Goal: Task Accomplishment & Management: Complete application form

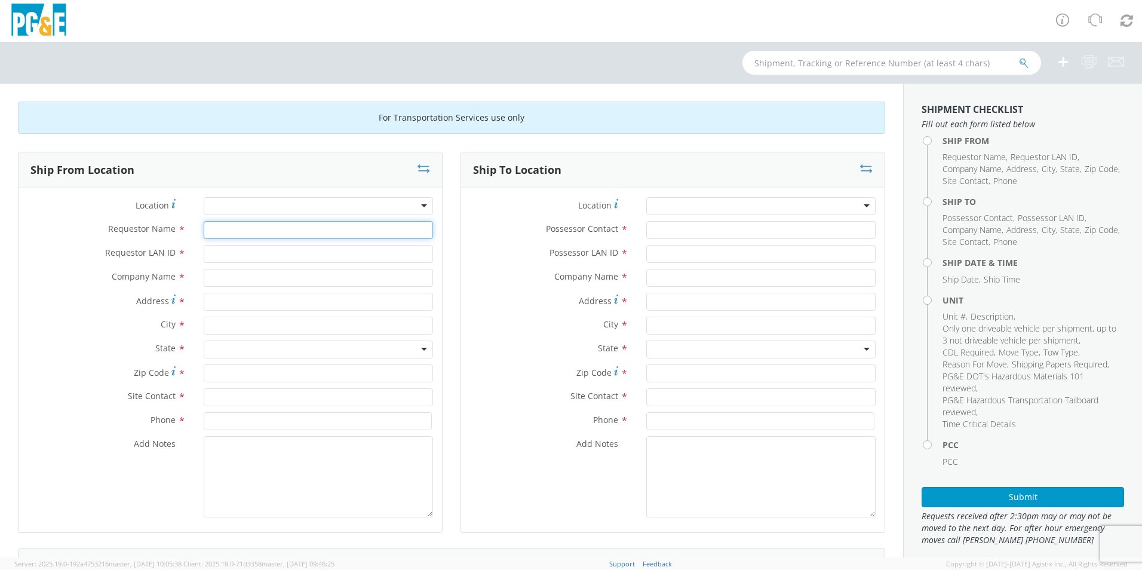
click at [229, 227] on input "Requestor Name *" at bounding box center [318, 230] width 229 height 18
type input "[PERSON_NAME]"
click at [238, 256] on input "Requestor LAN ID *" at bounding box center [318, 254] width 229 height 18
type input "CKP2"
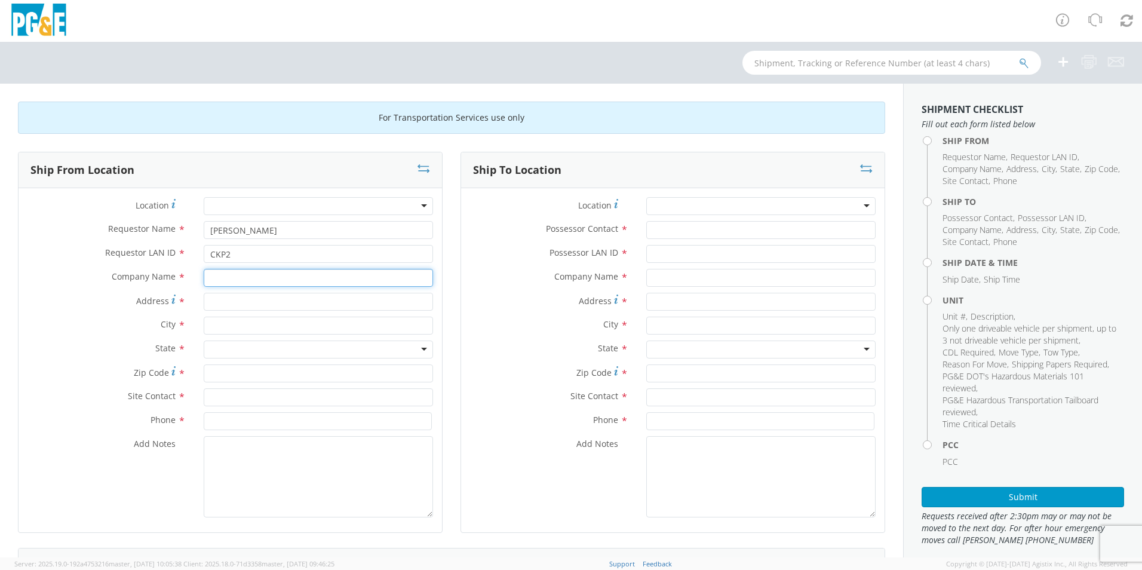
click at [235, 281] on input "text" at bounding box center [318, 278] width 229 height 18
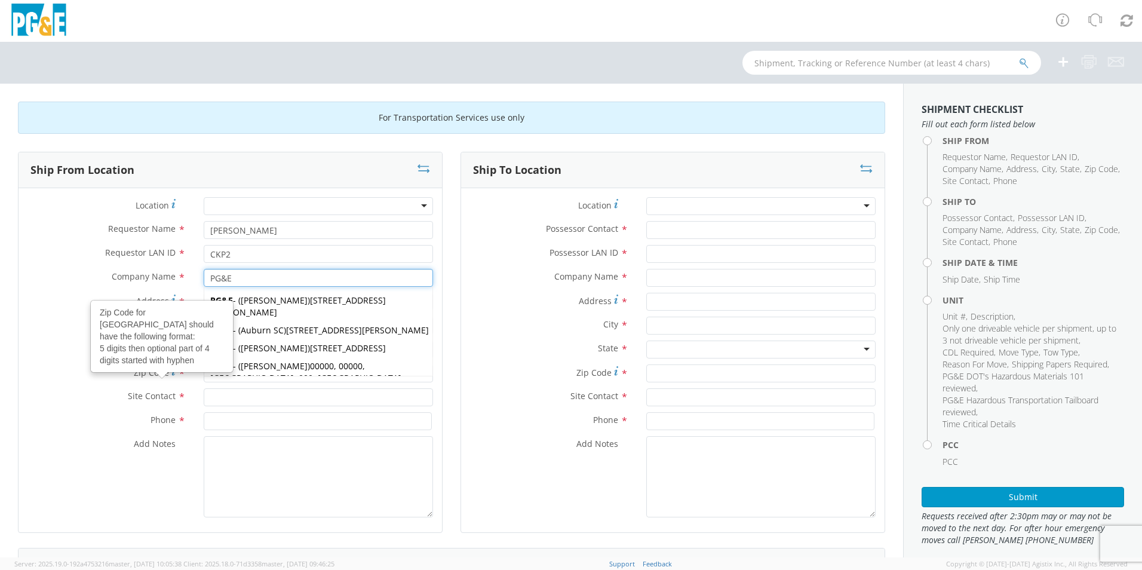
type input "PG&E"
click at [100, 363] on div "State * [US_STATE] [US_STATE] [US_STATE] [US_STATE] Armed Forces Americas Armed…" at bounding box center [230, 352] width 423 height 24
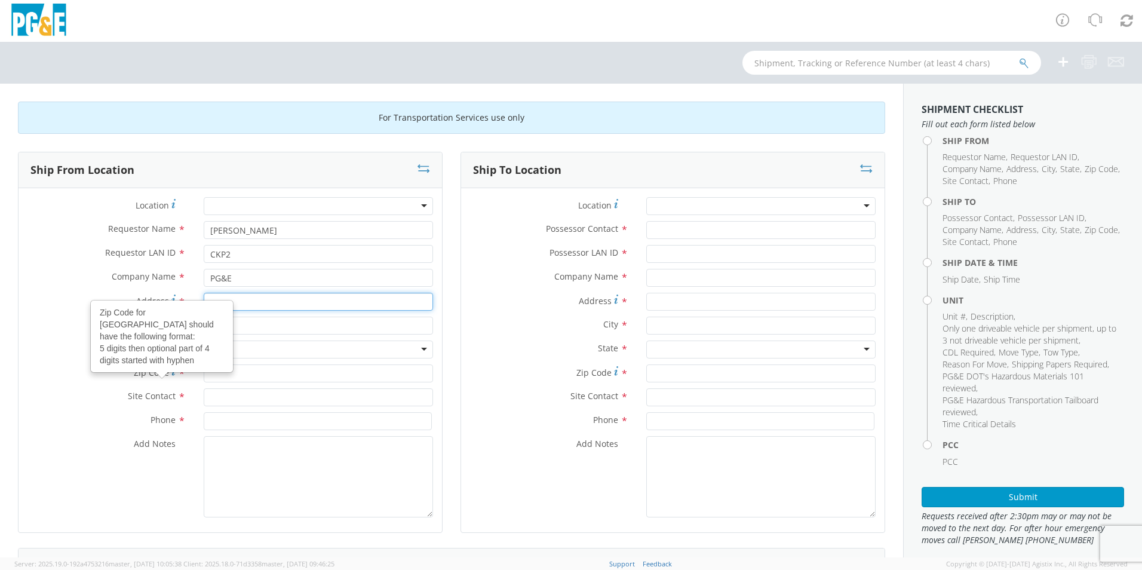
click at [244, 299] on input "Address *" at bounding box center [318, 302] width 229 height 18
type input "[STREET_ADDRESS]"
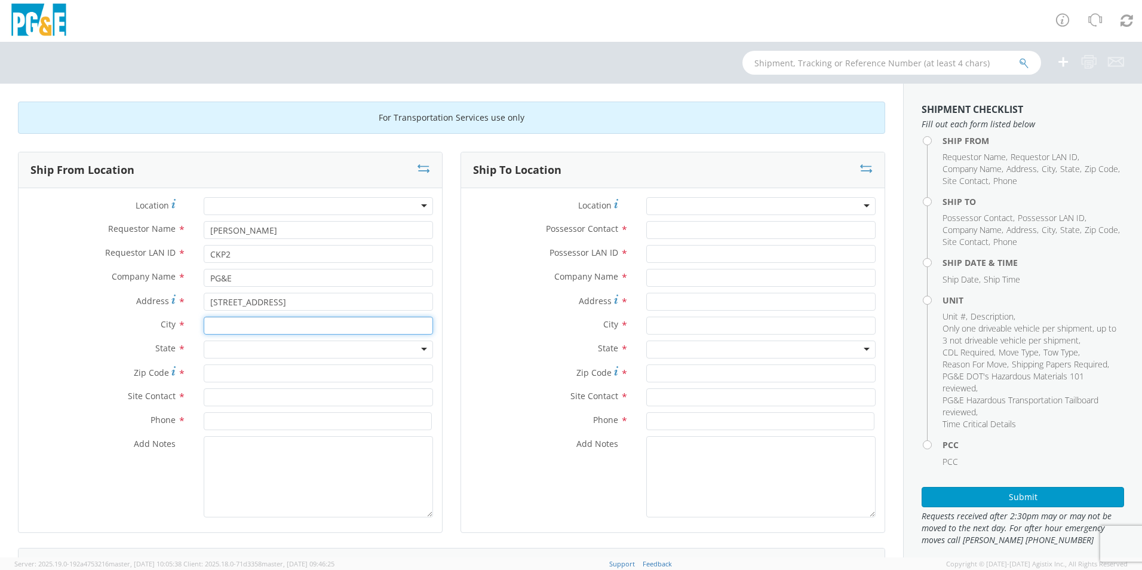
click at [251, 319] on input "text" at bounding box center [318, 326] width 229 height 18
type input "Stockton"
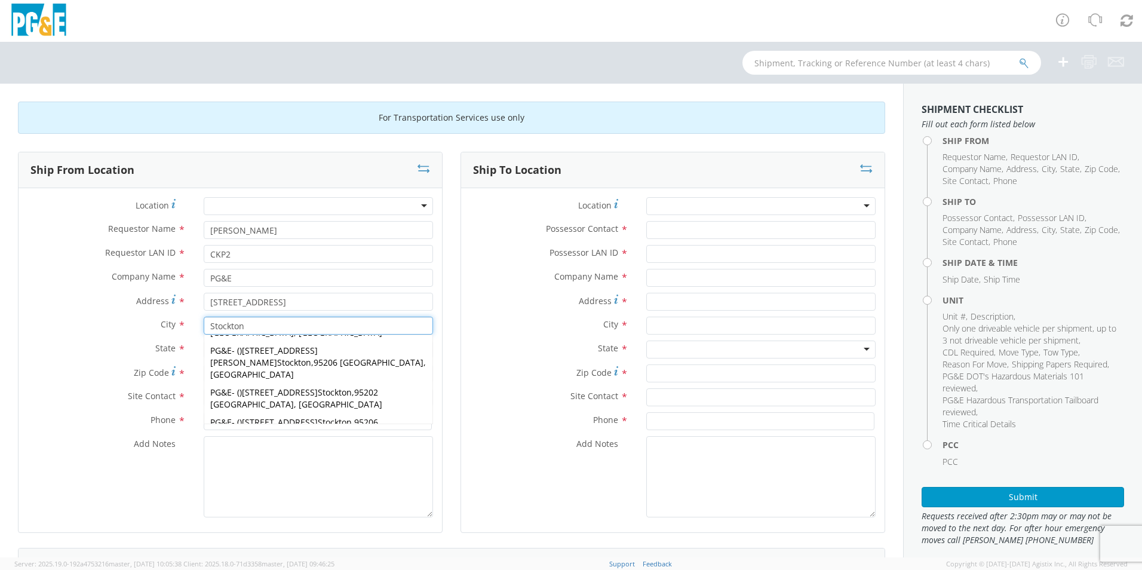
scroll to position [418, 0]
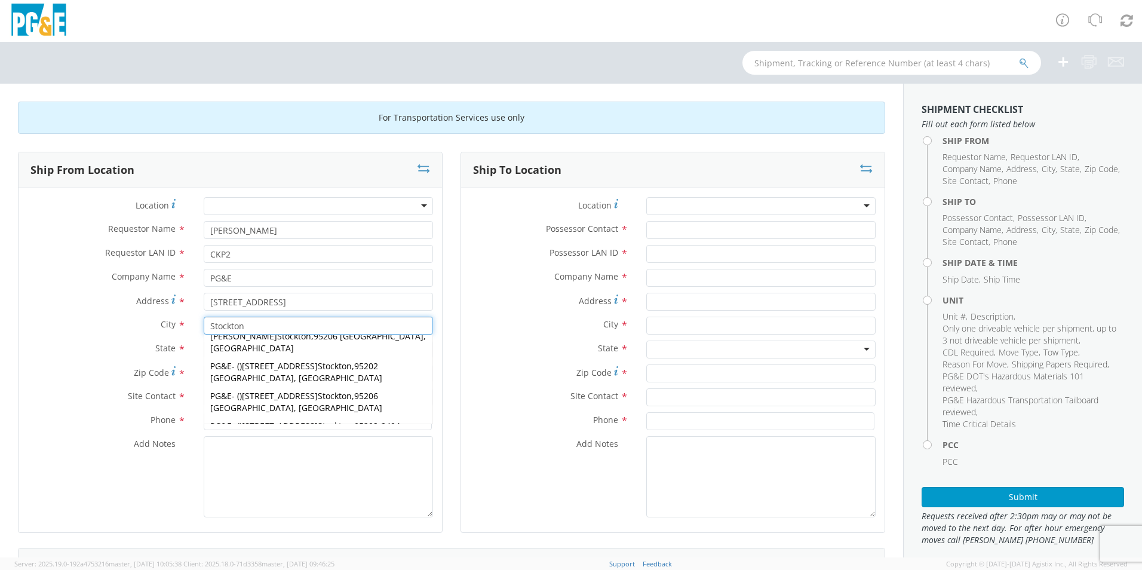
click at [339, 480] on span "95204-2442 [GEOGRAPHIC_DATA], [GEOGRAPHIC_DATA]" at bounding box center [296, 491] width 172 height 23
type input "4040 W Ln"
type input "95204-2442"
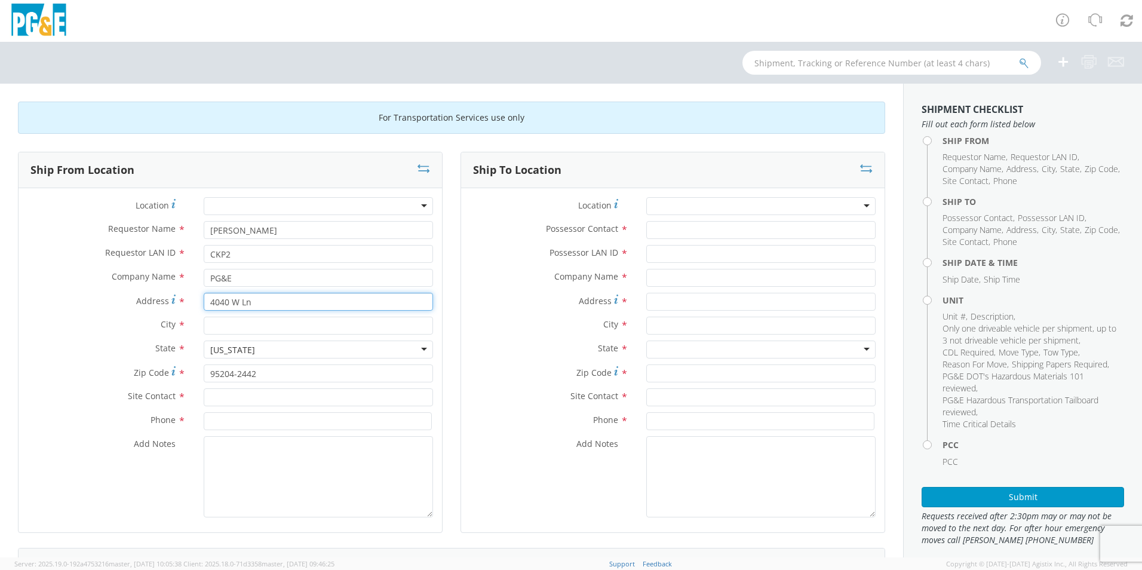
click at [237, 302] on input "4040 W Ln" at bounding box center [318, 302] width 229 height 18
type input "[STREET_ADDRESS]"
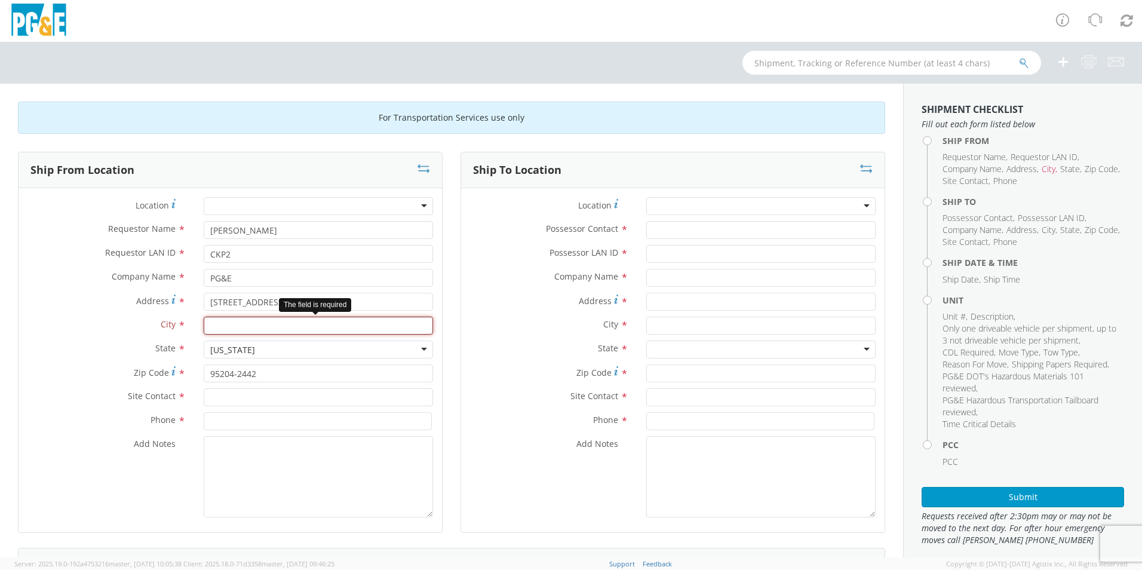
click at [208, 326] on input "text" at bounding box center [318, 326] width 229 height 18
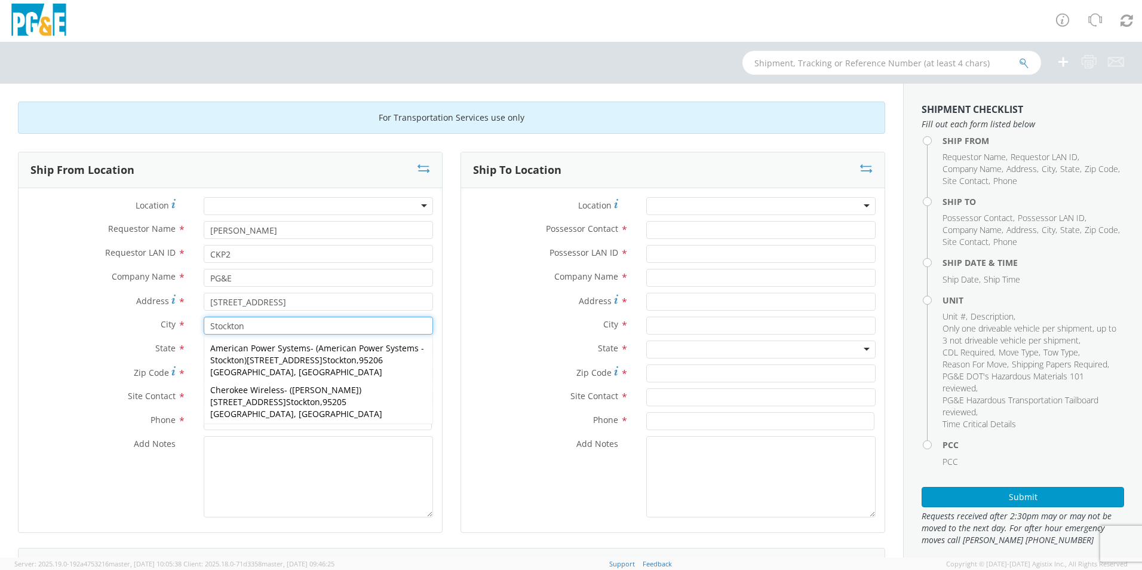
type input "Stockton"
click at [81, 354] on label "State *" at bounding box center [107, 348] width 176 height 16
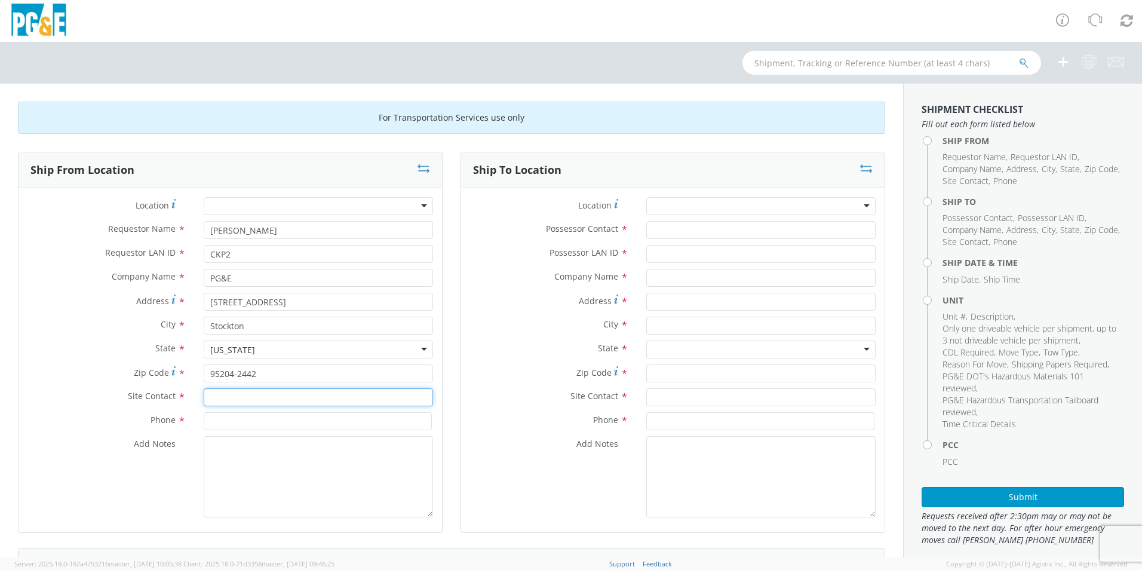
click at [213, 398] on input "text" at bounding box center [318, 397] width 229 height 18
type input "[PERSON_NAME]"
click at [242, 426] on input at bounding box center [318, 421] width 228 height 18
type input "[PHONE_NUMBER]"
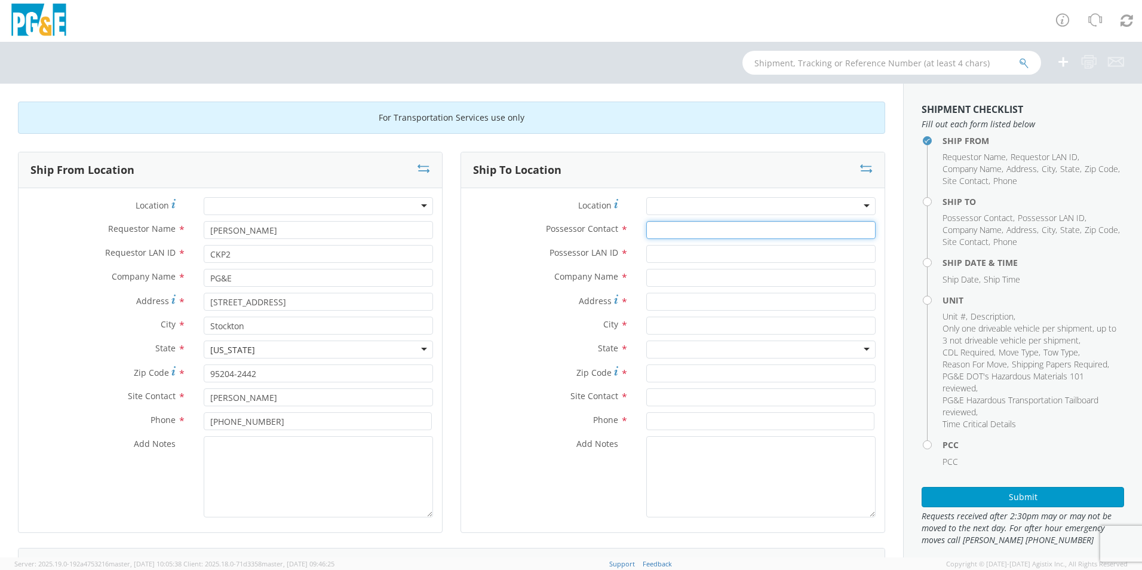
click at [646, 225] on input "Possessor Contact *" at bounding box center [760, 230] width 229 height 18
click at [649, 258] on input "Possessor LAN ID *" at bounding box center [760, 254] width 229 height 18
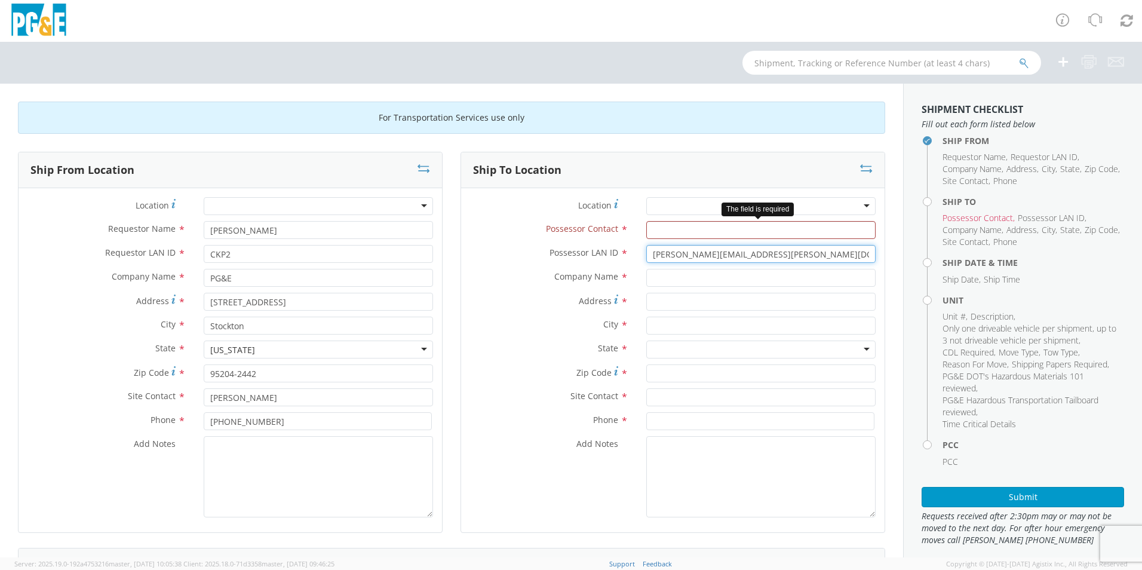
type input "[PERSON_NAME][EMAIL_ADDRESS][PERSON_NAME][DOMAIN_NAME]"
click at [660, 229] on input "Possessor Contact *" at bounding box center [760, 230] width 229 height 18
type input "[PERSON_NAME]"
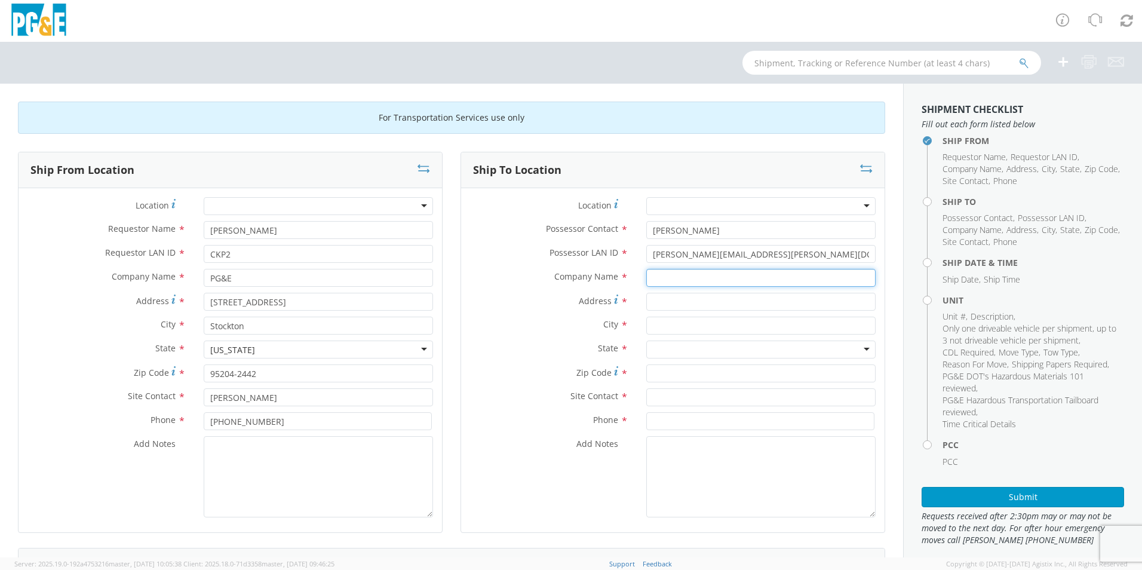
click at [668, 276] on input "text" at bounding box center [760, 278] width 229 height 18
type input "[PERSON_NAME]"
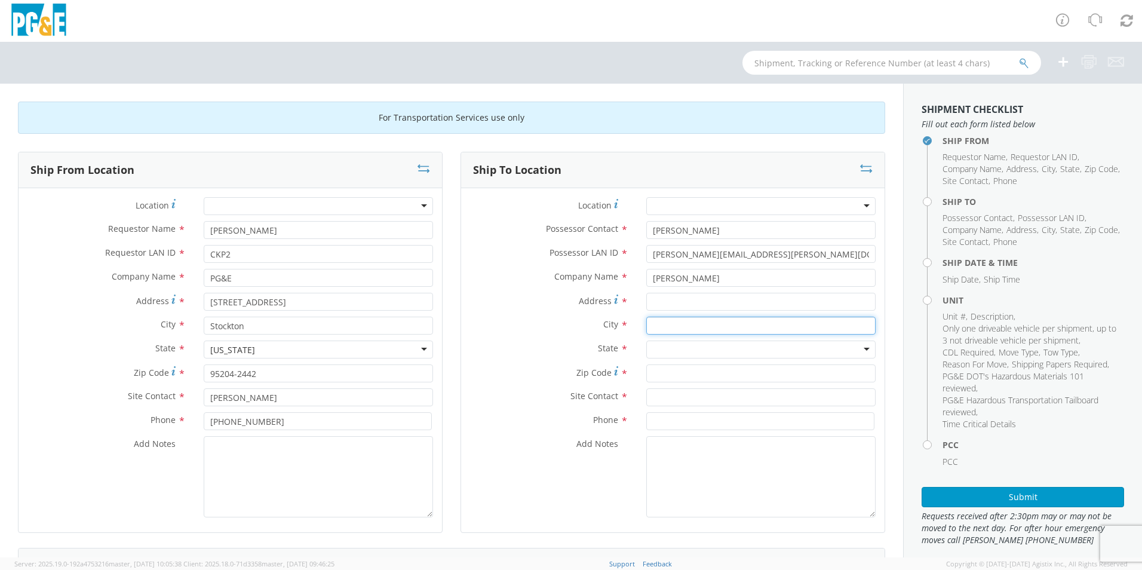
click at [650, 327] on input "text" at bounding box center [760, 326] width 229 height 18
click at [655, 301] on input "Address *" at bounding box center [760, 302] width 229 height 18
type input "8668 [PERSON_NAME]"
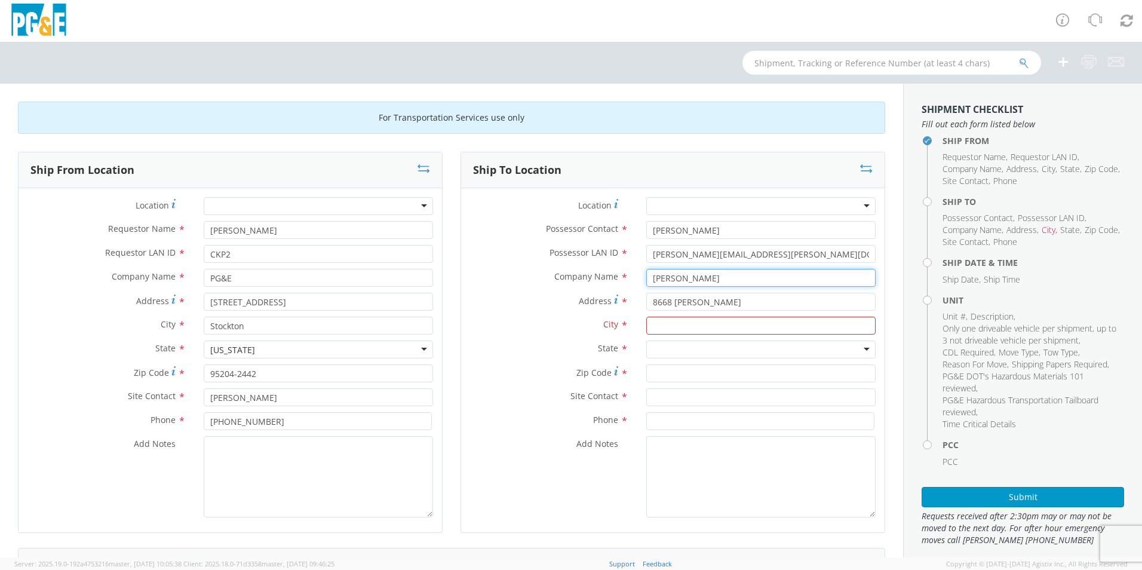
click at [686, 279] on input "[PERSON_NAME]" at bounding box center [760, 278] width 229 height 18
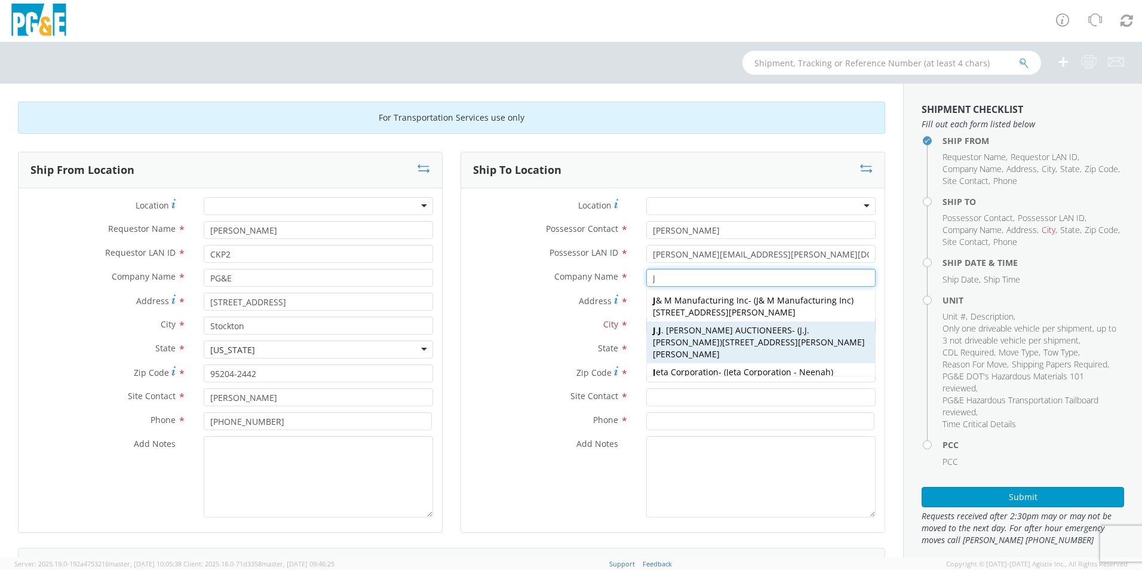
click at [696, 330] on span "[PERSON_NAME] AUCTIONEERS" at bounding box center [722, 329] width 139 height 11
type input "[PERSON_NAME] AUCTIONEERS"
type input "8668 [PERSON_NAME]."
type input "[PERSON_NAME]"
type input "95620"
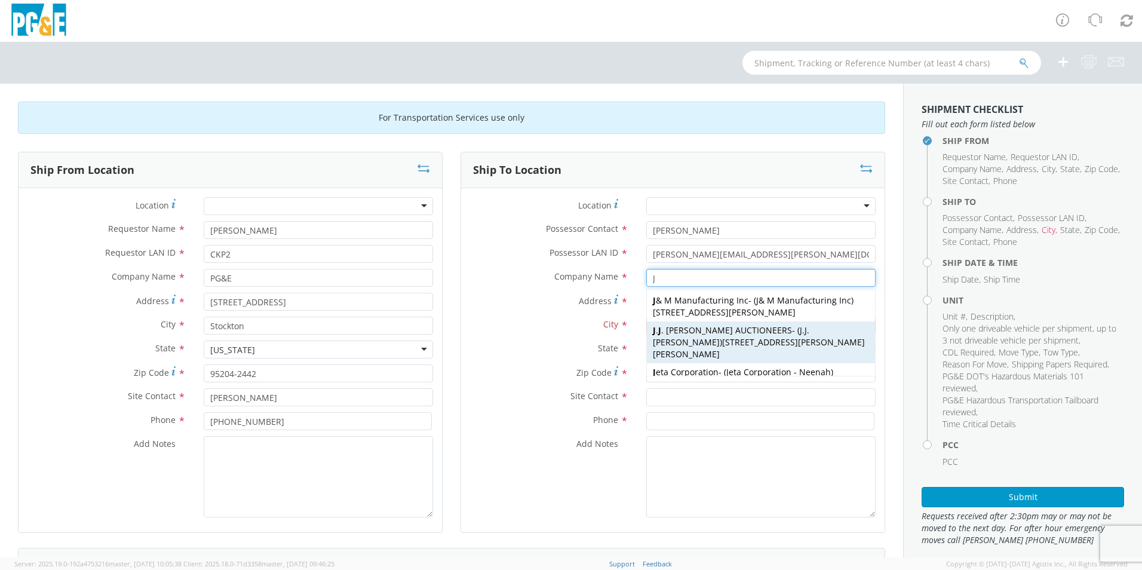
type input "[PERSON_NAME]"
type input "[PHONE_NUMBER]"
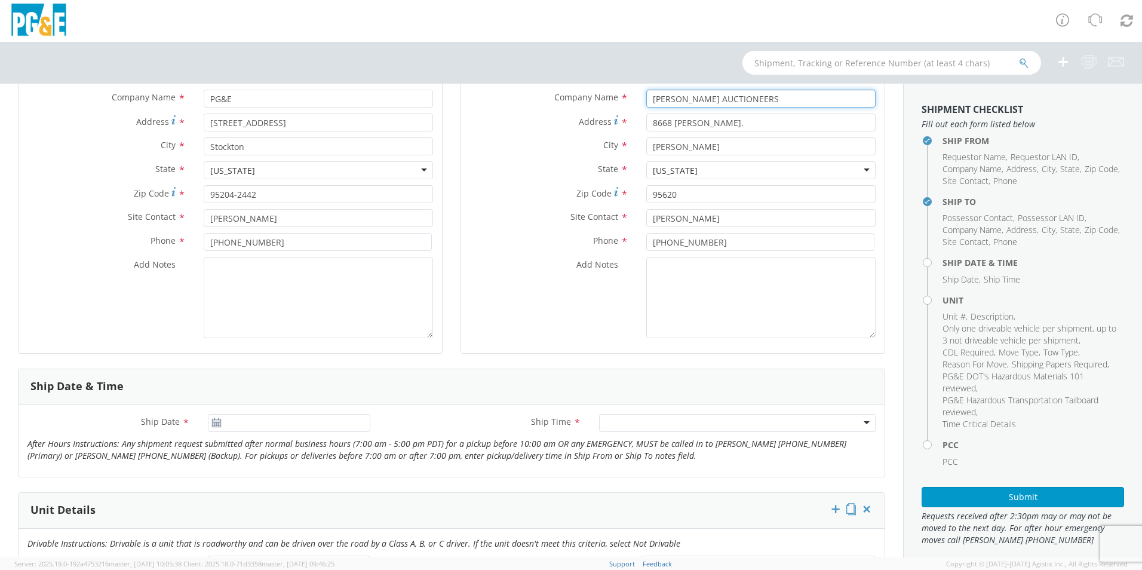
scroll to position [239, 0]
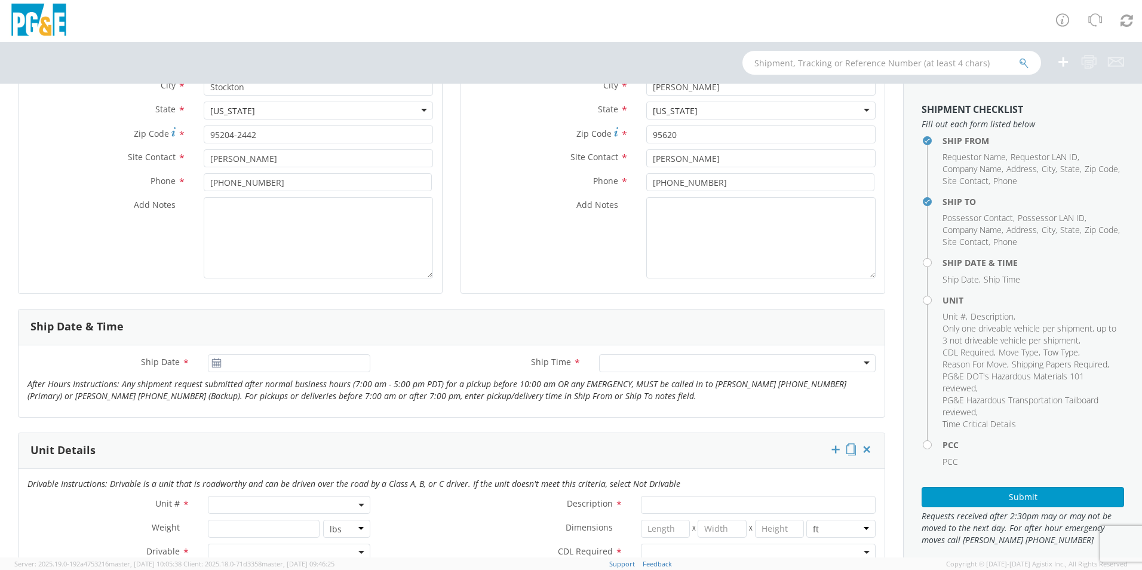
type input "[PERSON_NAME] AUCTIONEERS"
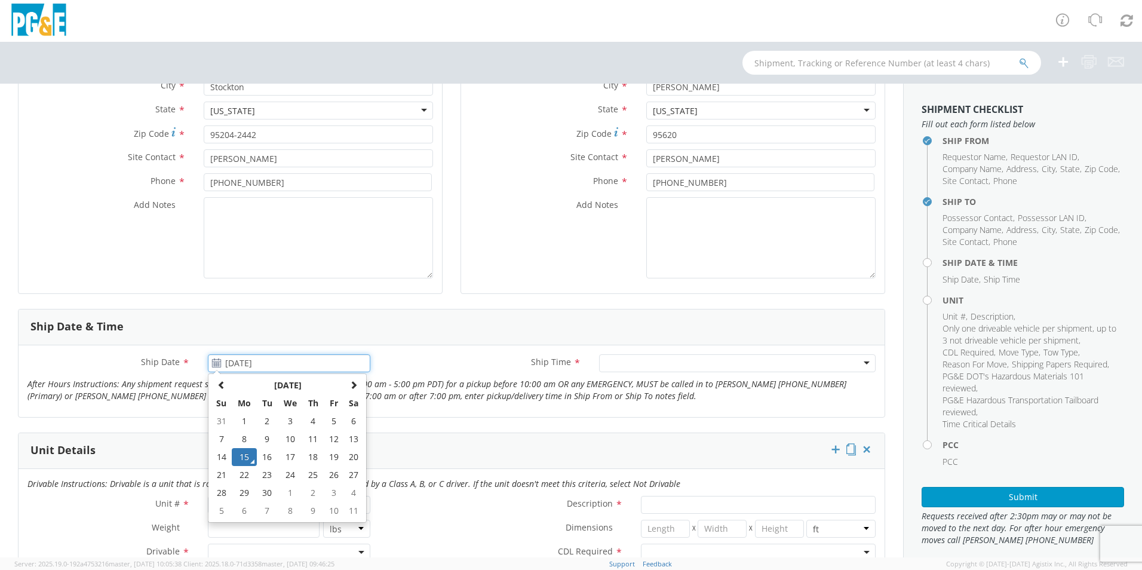
click at [245, 363] on input "[DATE]" at bounding box center [289, 363] width 162 height 18
click at [291, 458] on td "17" at bounding box center [290, 457] width 25 height 18
type input "09/17/2025"
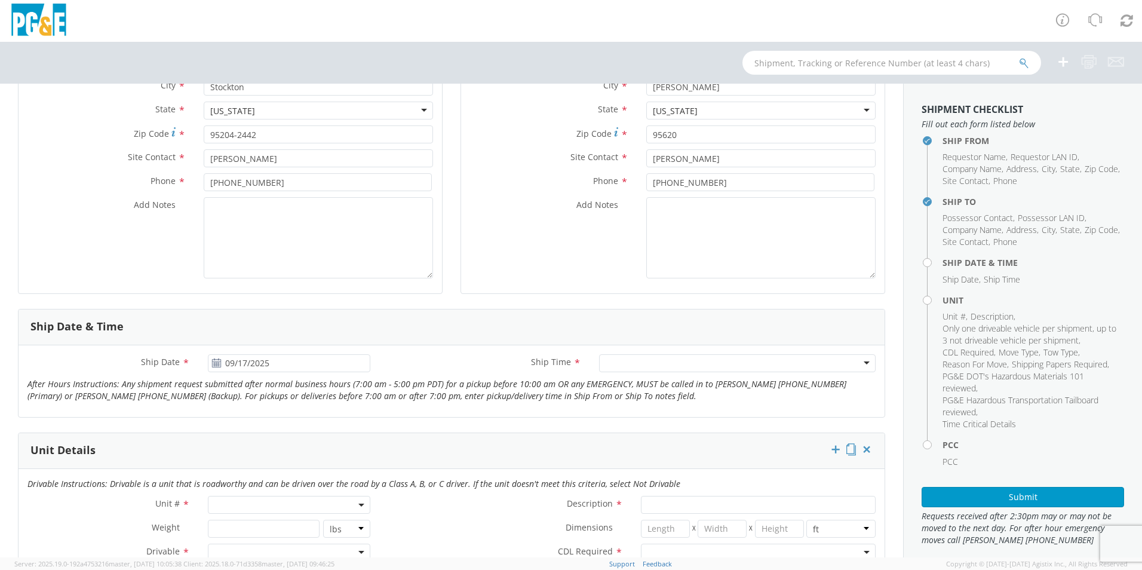
click at [748, 361] on div at bounding box center [737, 363] width 277 height 18
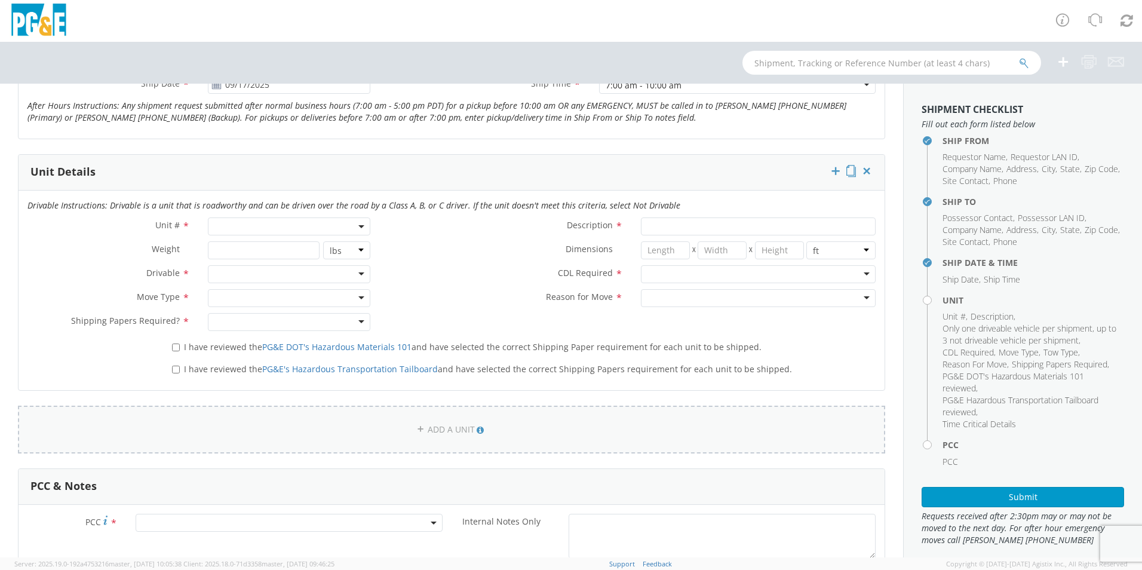
scroll to position [538, 0]
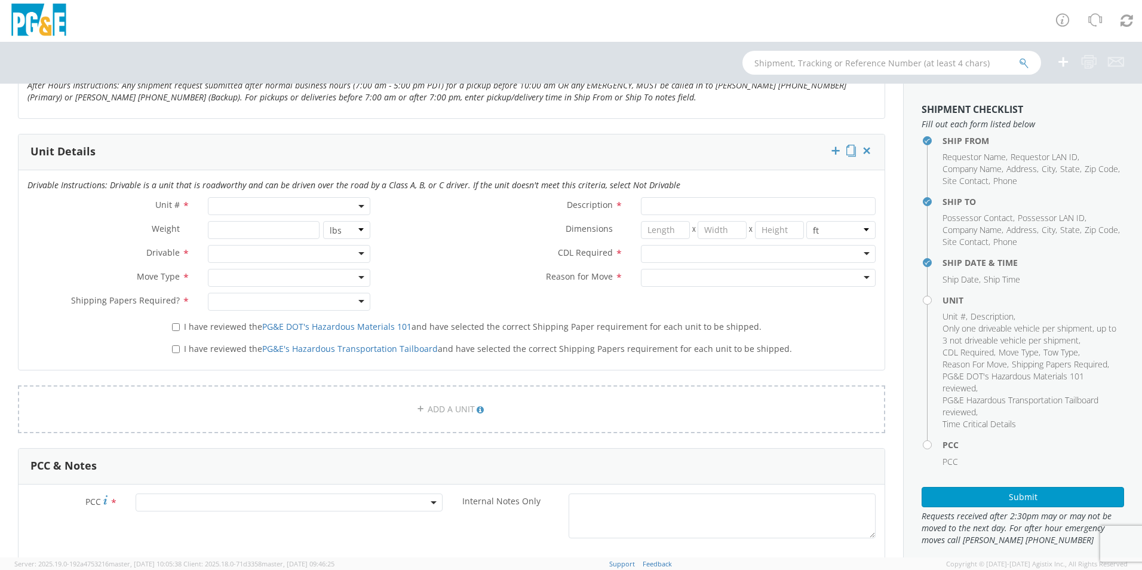
click at [302, 204] on span at bounding box center [289, 206] width 162 height 18
click at [293, 229] on input "search" at bounding box center [288, 226] width 155 height 18
type input "B26474"
type input "PICKUP; 1/2T 4x4"
type input "9500"
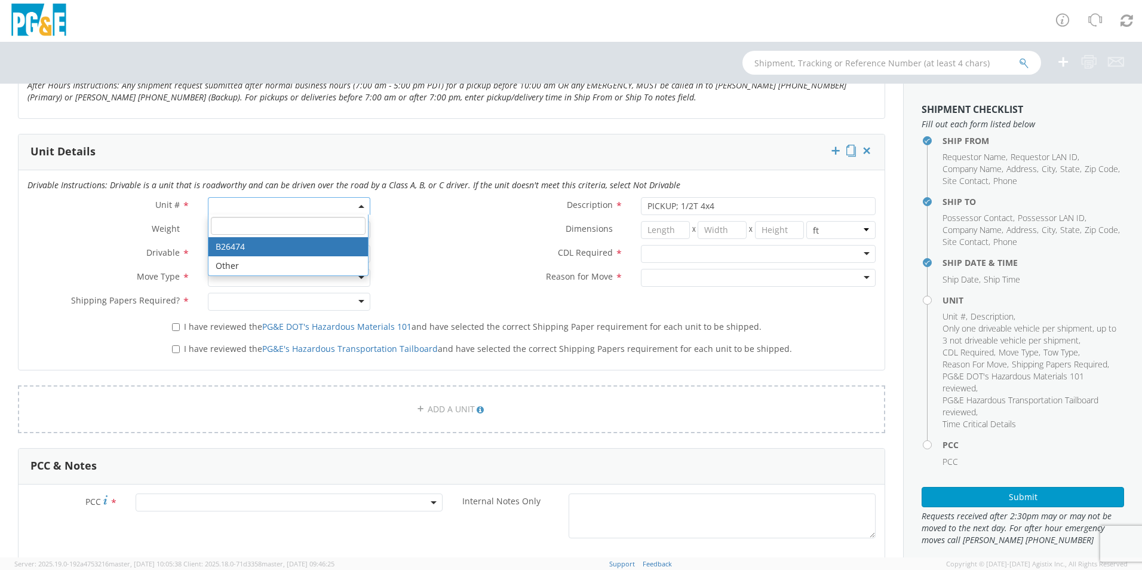
select select "B26474"
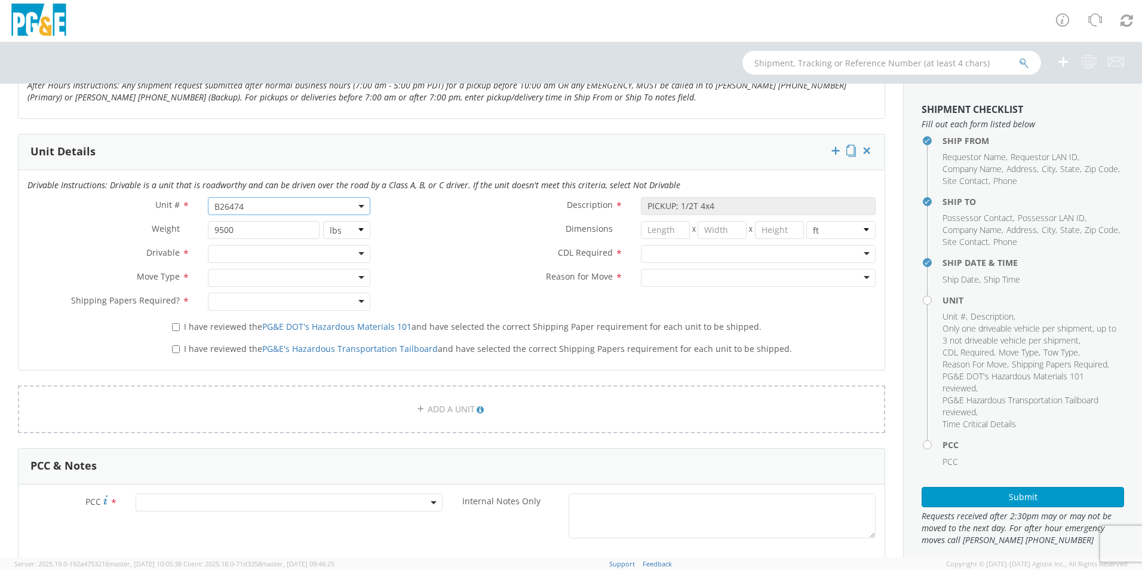
click at [358, 254] on div at bounding box center [289, 254] width 162 height 18
click at [365, 276] on div at bounding box center [289, 278] width 162 height 18
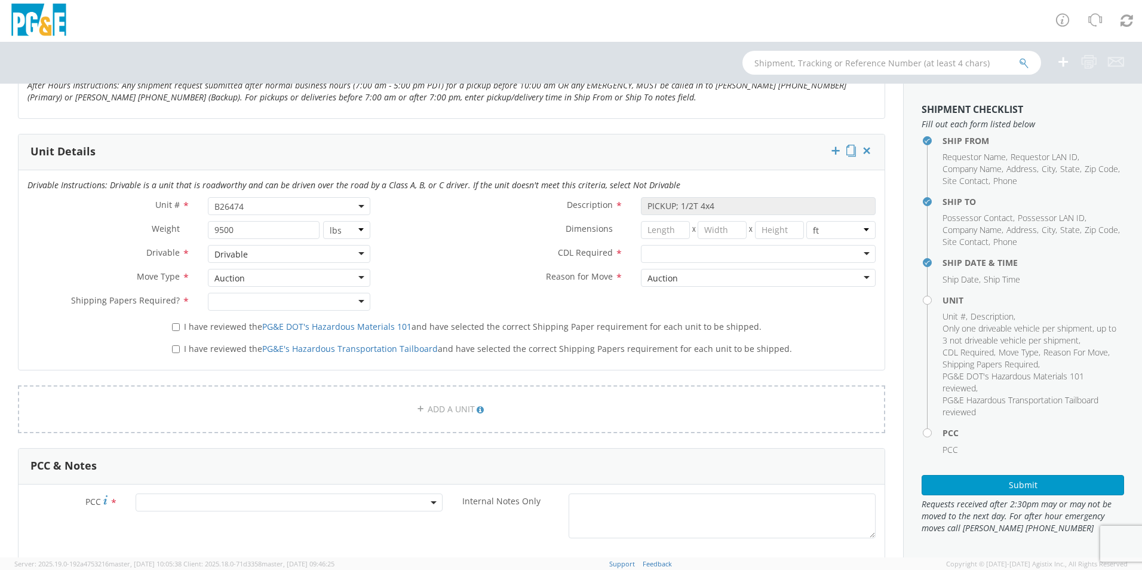
click at [358, 299] on div at bounding box center [289, 302] width 162 height 18
click at [177, 327] on input "I have reviewed the PG&E DOT's Hazardous Materials 101 and have selected the co…" at bounding box center [176, 327] width 8 height 8
checkbox input "true"
click at [174, 352] on input "I have reviewed the PG&E's Hazardous Transportation Tailboard and have selected…" at bounding box center [176, 349] width 8 height 8
checkbox input "true"
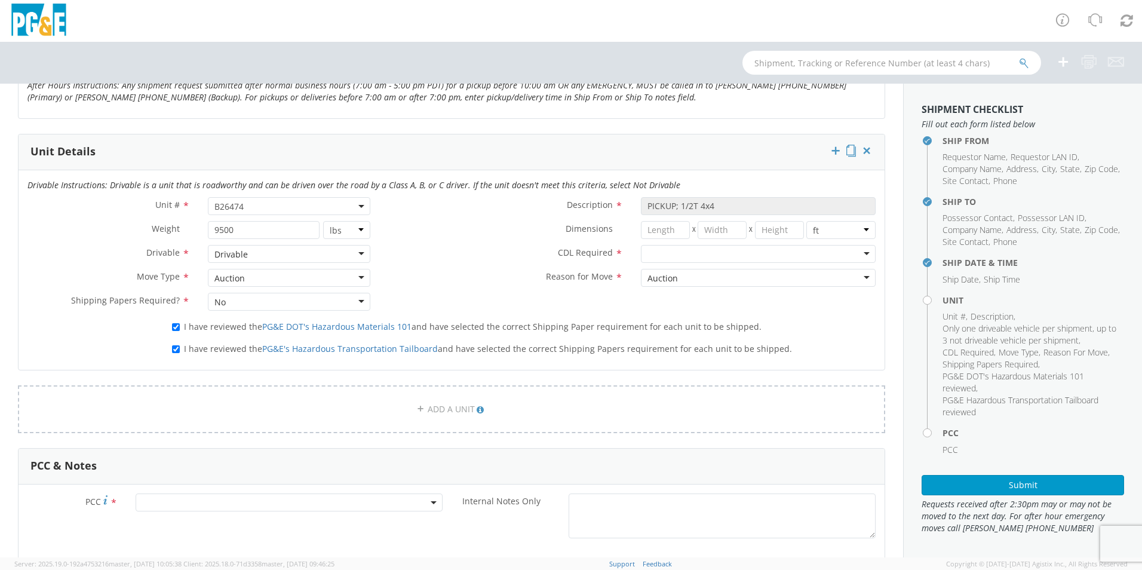
click at [858, 253] on div at bounding box center [758, 254] width 235 height 18
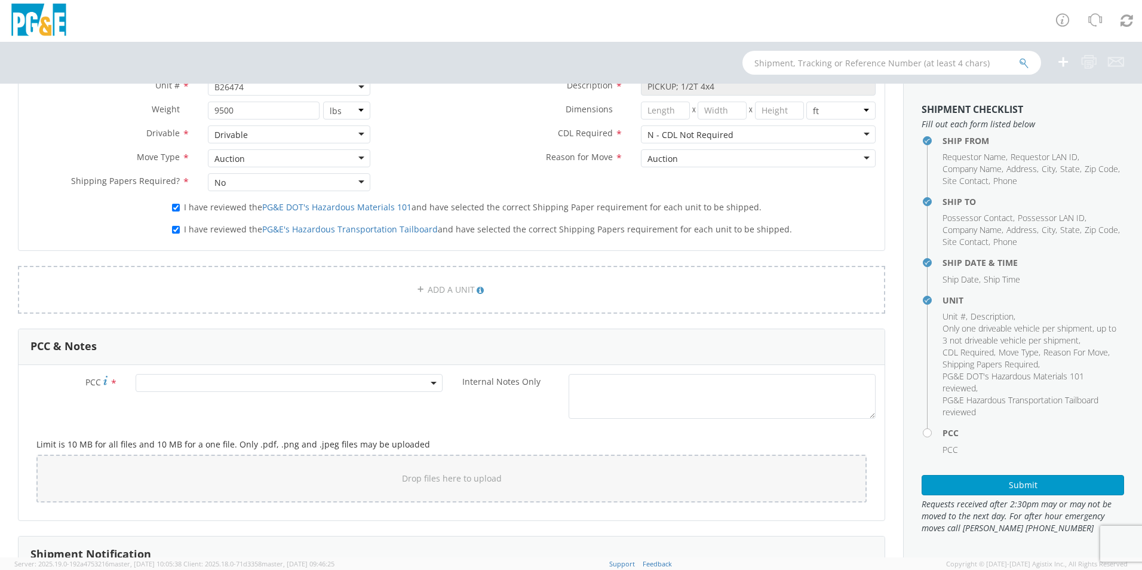
scroll to position [777, 0]
